Goal: Task Accomplishment & Management: Use online tool/utility

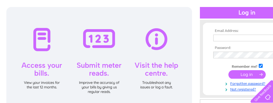
scroll to position [91, 0]
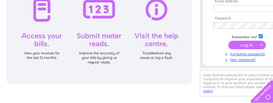
type input "eleanor@aratac.com"
click at [246, 45] on input "submit" at bounding box center [247, 45] width 37 height 8
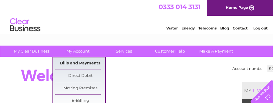
click at [93, 62] on link "Bills and Payments" at bounding box center [80, 63] width 50 height 12
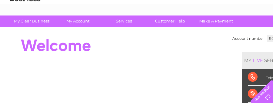
scroll to position [73, 0]
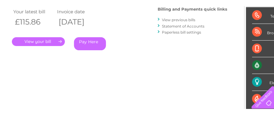
scroll to position [81, 0]
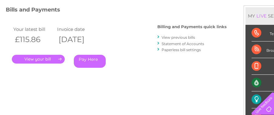
click at [49, 60] on link "." at bounding box center [38, 59] width 53 height 9
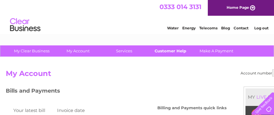
click at [171, 51] on link "Customer Help" at bounding box center [170, 51] width 50 height 11
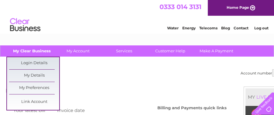
click at [43, 50] on link "My Clear Business" at bounding box center [32, 51] width 50 height 11
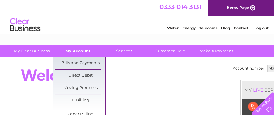
click at [85, 51] on link "My Account" at bounding box center [78, 51] width 50 height 11
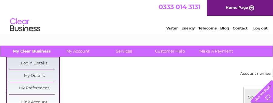
scroll to position [30, 0]
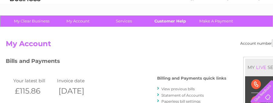
click at [172, 21] on link "Customer Help" at bounding box center [170, 20] width 50 height 11
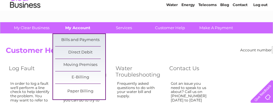
scroll to position [30, 0]
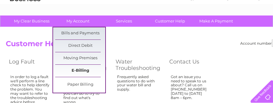
click at [84, 70] on link "E-Billing" at bounding box center [80, 71] width 50 height 12
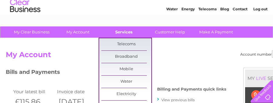
scroll to position [30, 0]
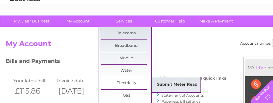
click at [176, 83] on link "Submit Meter Read" at bounding box center [177, 85] width 50 height 12
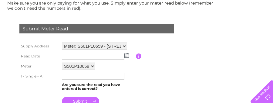
scroll to position [91, 0]
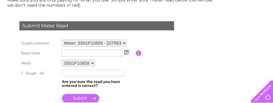
click at [65, 51] on input "text" at bounding box center [93, 53] width 63 height 7
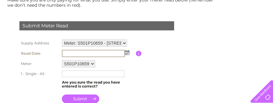
click at [64, 53] on input "text" at bounding box center [93, 53] width 63 height 7
click at [67, 53] on input "text" at bounding box center [93, 53] width 63 height 7
click at [127, 52] on img at bounding box center [127, 52] width 5 height 5
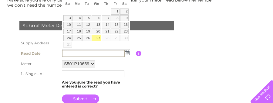
click at [97, 38] on link "27" at bounding box center [97, 38] width 10 height 6
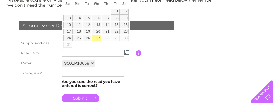
type input "[DATE]"
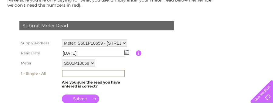
click at [69, 73] on input "text" at bounding box center [93, 73] width 63 height 7
type input "261753"
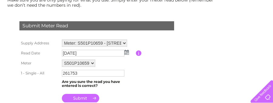
click at [79, 97] on input "submit" at bounding box center [80, 98] width 37 height 8
